Goal: Task Accomplishment & Management: Manage account settings

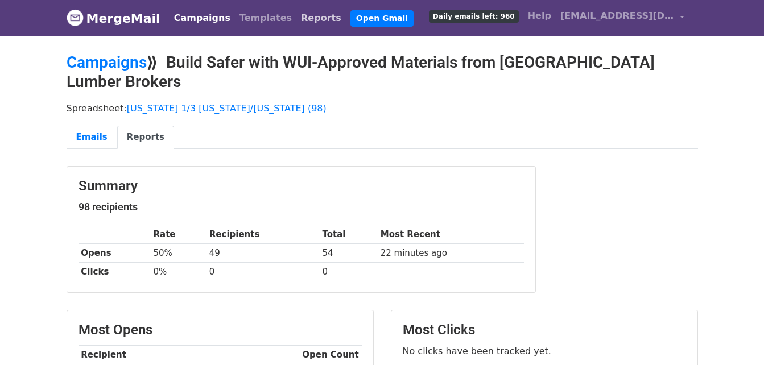
click at [296, 14] on link "Reports" at bounding box center [320, 18] width 49 height 23
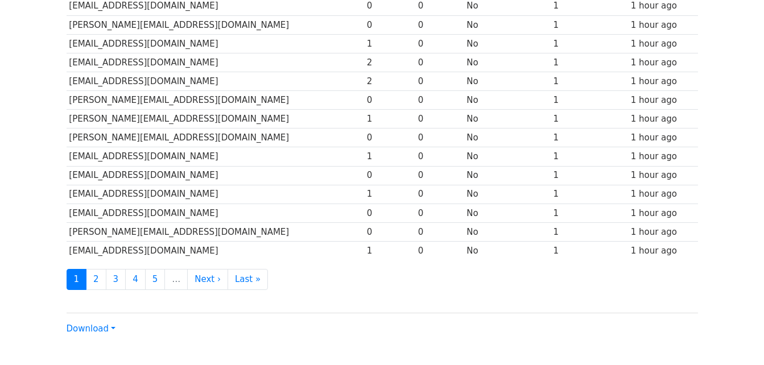
scroll to position [562, 0]
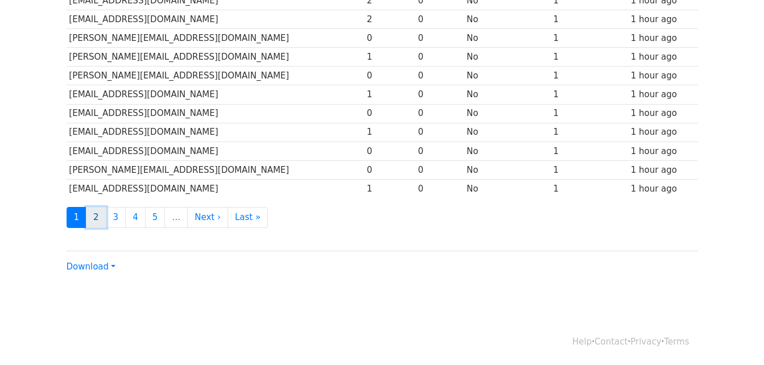
click at [94, 222] on link "2" at bounding box center [96, 217] width 20 height 21
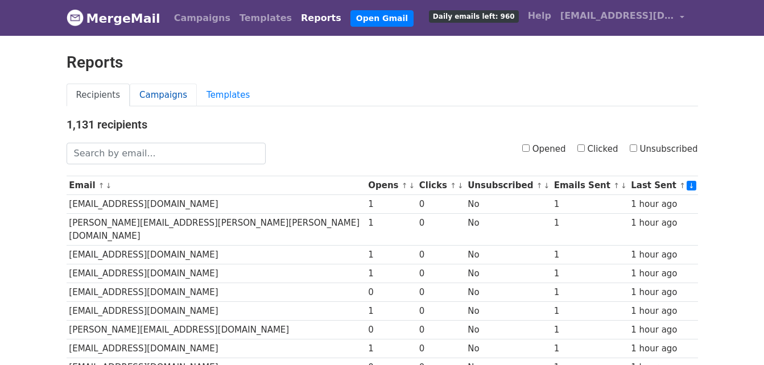
click at [140, 84] on link "Campaigns" at bounding box center [163, 95] width 67 height 23
